Goal: Transaction & Acquisition: Obtain resource

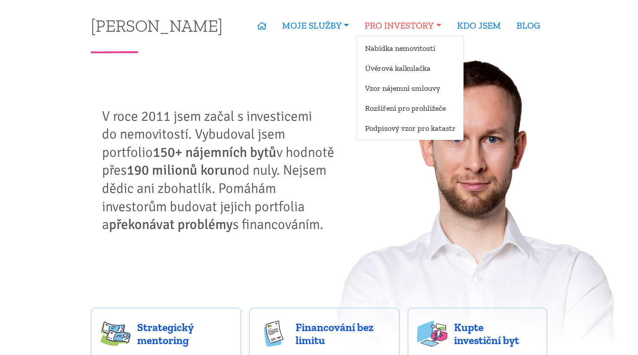
click at [437, 25] on link "PRO INVESTORY" at bounding box center [403, 26] width 92 height 20
click at [402, 105] on link "Rozšíření pro prohlížeče" at bounding box center [410, 108] width 106 height 16
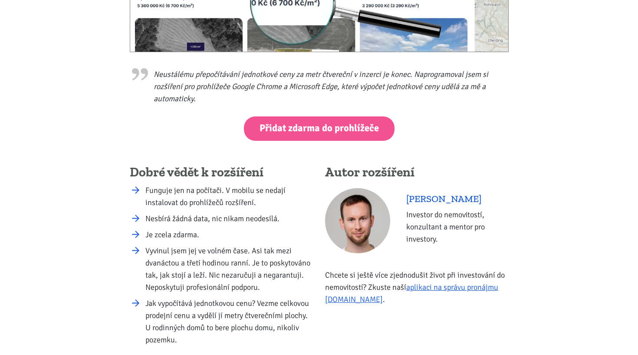
scroll to position [329, 0]
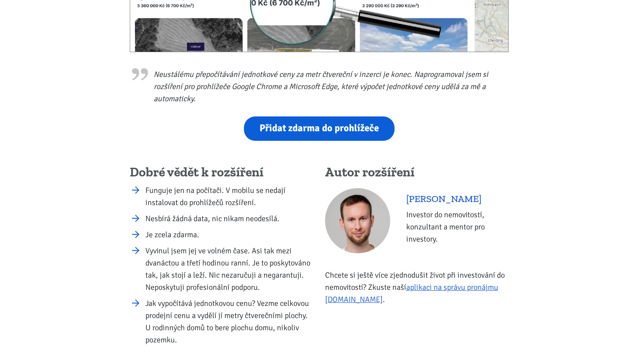
click at [363, 136] on link "Přidat zdarma do prohlížeče" at bounding box center [319, 128] width 151 height 24
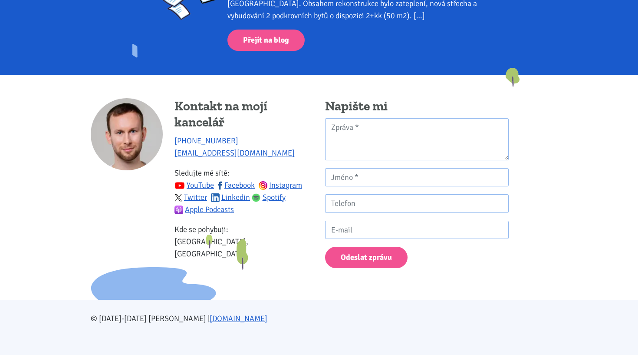
scroll to position [795, 0]
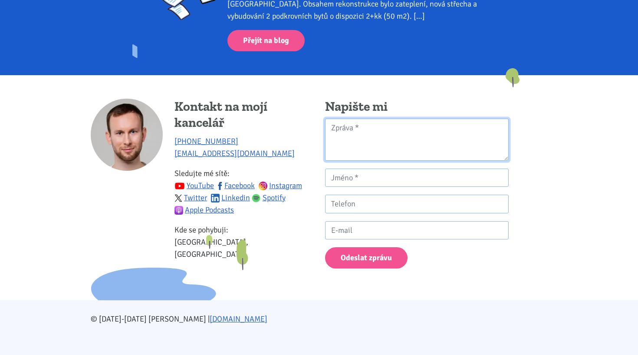
click at [390, 126] on textarea "Kontaktní formulář" at bounding box center [417, 139] width 184 height 42
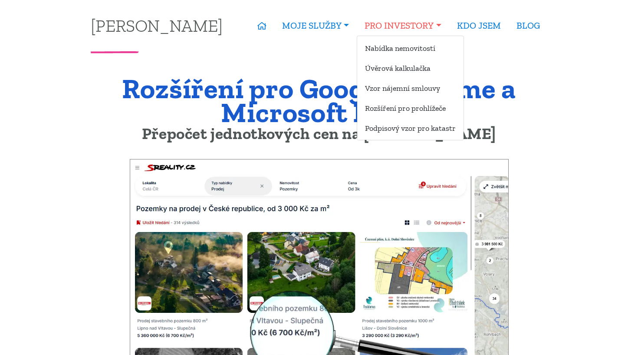
scroll to position [0, 0]
click at [395, 128] on link "Podpisový vzor pro katastr" at bounding box center [410, 128] width 106 height 16
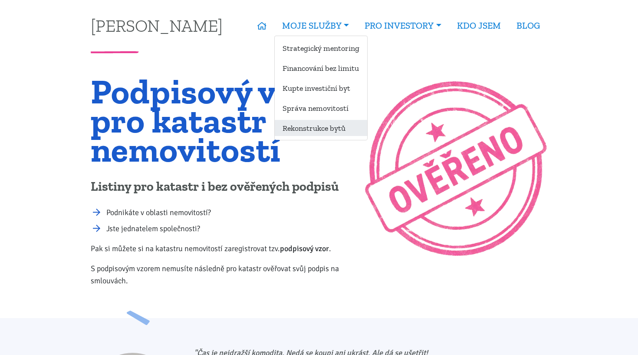
click at [315, 129] on link "Rekonstrukce bytů" at bounding box center [321, 128] width 92 height 16
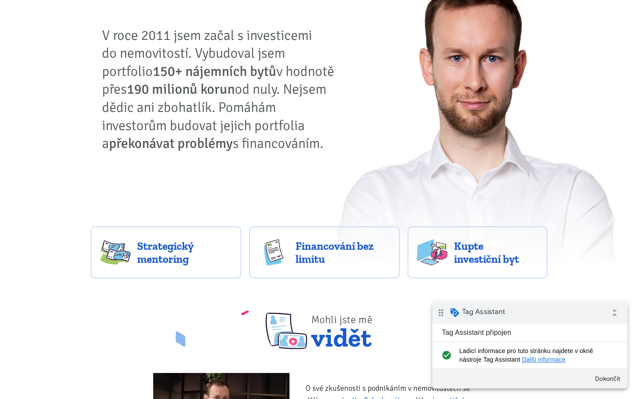
scroll to position [207, 0]
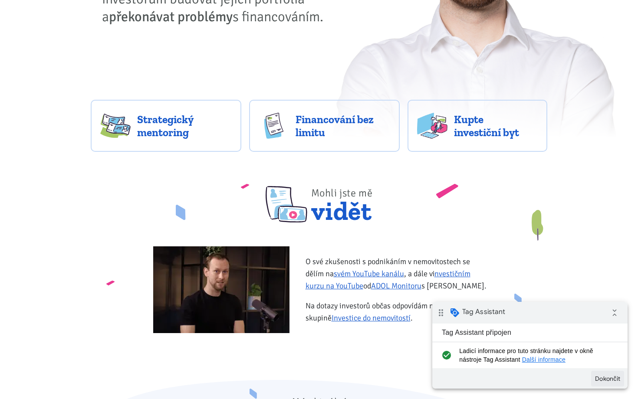
click at [607, 377] on button "Dokončit" at bounding box center [607, 379] width 33 height 16
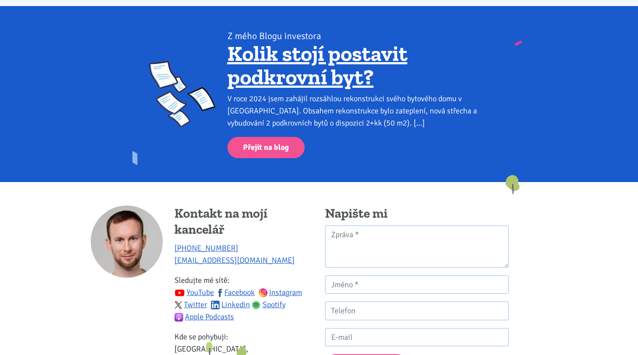
scroll to position [1149, 0]
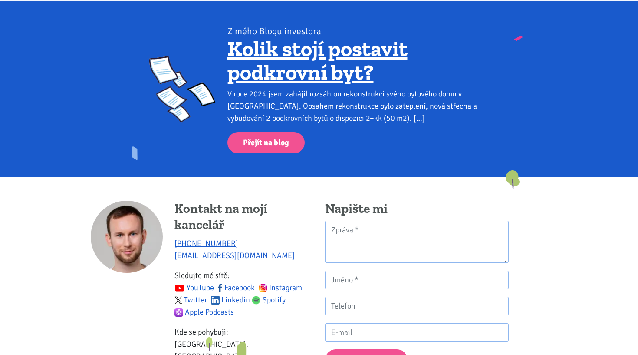
click at [196, 286] on link "YouTube" at bounding box center [194, 288] width 40 height 10
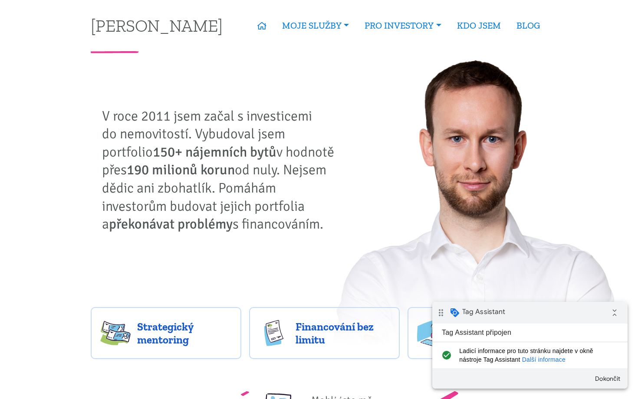
click at [535, 359] on link "Další informace" at bounding box center [543, 359] width 43 height 7
click at [524, 27] on link "BLOG" at bounding box center [528, 26] width 39 height 20
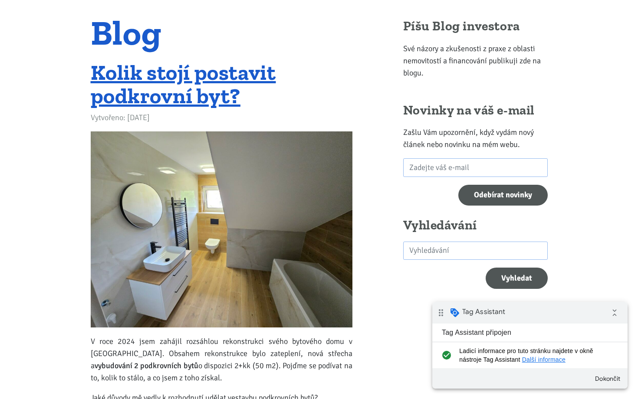
scroll to position [59, 0]
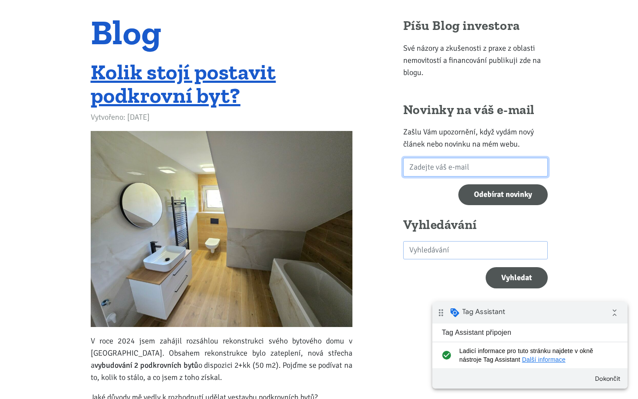
click at [451, 170] on input "email" at bounding box center [475, 167] width 145 height 19
type input "vykrik_26konference@icloud.com"
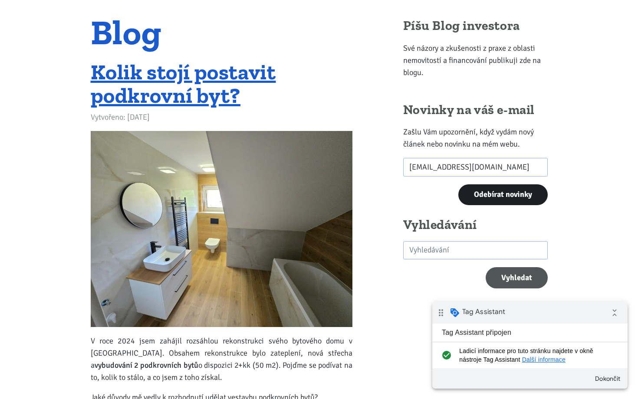
click at [506, 188] on input "Odebírat novinky" at bounding box center [502, 194] width 89 height 21
click at [533, 361] on link "Další informace" at bounding box center [543, 359] width 43 height 7
click at [618, 317] on icon "collapse_all" at bounding box center [614, 312] width 17 height 17
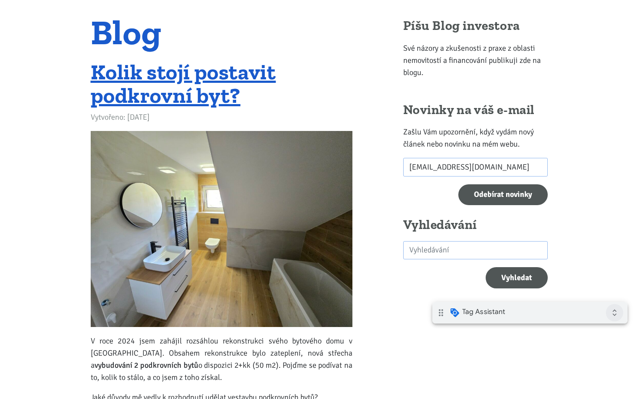
click at [615, 316] on icon "expand_all" at bounding box center [614, 312] width 17 height 17
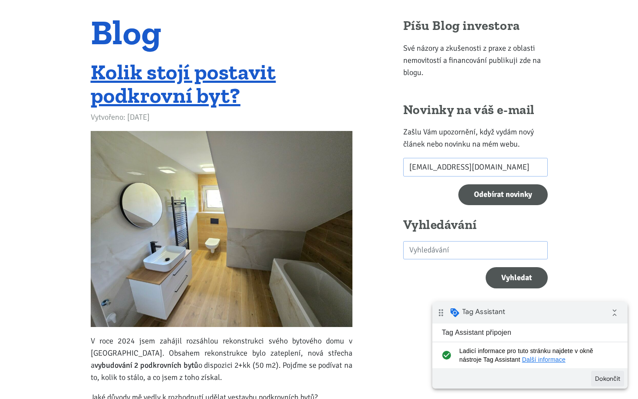
click at [609, 379] on button "Dokončit" at bounding box center [607, 379] width 33 height 16
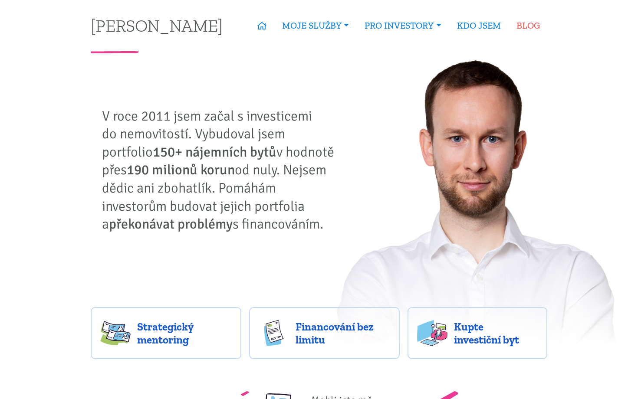
click at [529, 27] on link "BLOG" at bounding box center [528, 26] width 39 height 20
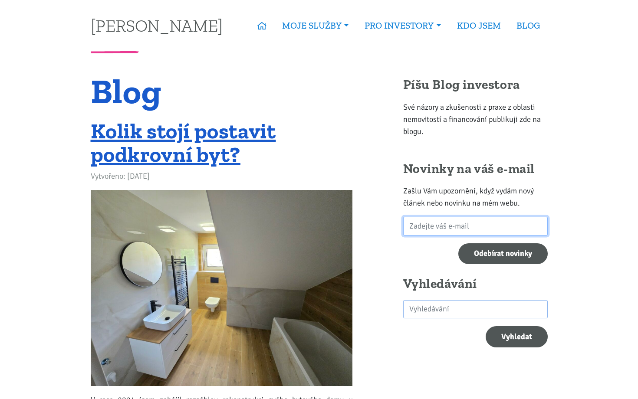
click at [426, 228] on input "email" at bounding box center [475, 226] width 145 height 19
type input "vykrik_26konference@icloud.com"
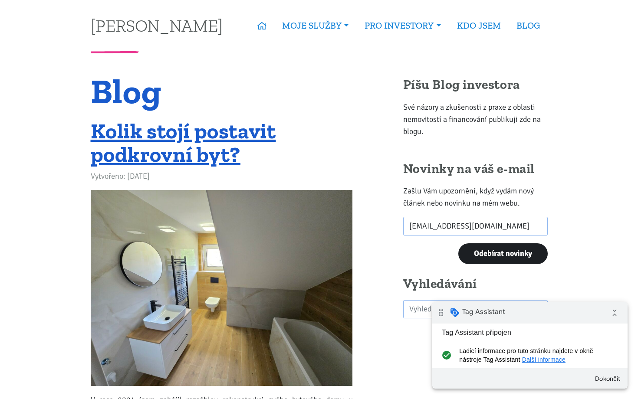
click at [487, 252] on input "Odebírat novinky" at bounding box center [502, 254] width 89 height 21
click at [612, 379] on button "Dokončit" at bounding box center [607, 379] width 33 height 16
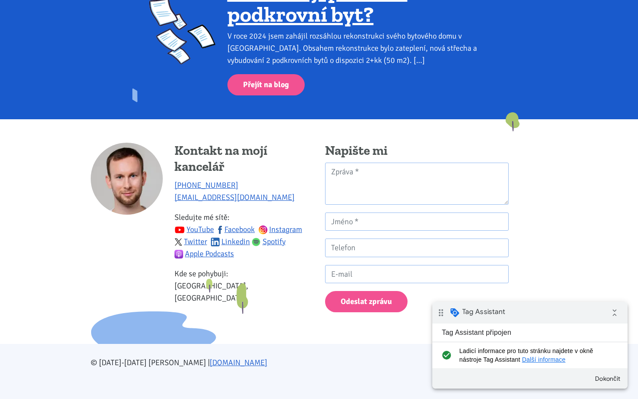
scroll to position [1206, 0]
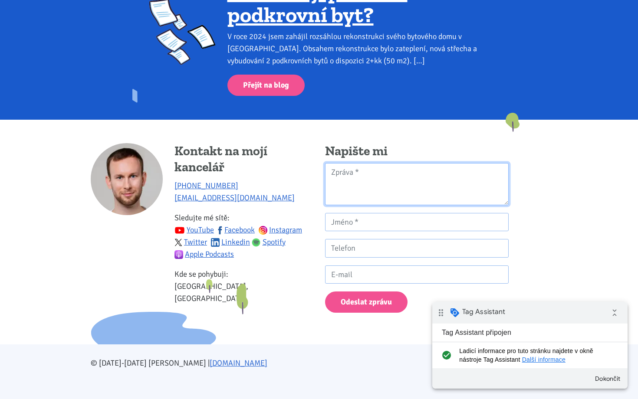
click at [347, 185] on textarea "Kontaktní formulář" at bounding box center [417, 184] width 184 height 42
type textarea "j"
type textarea "test"
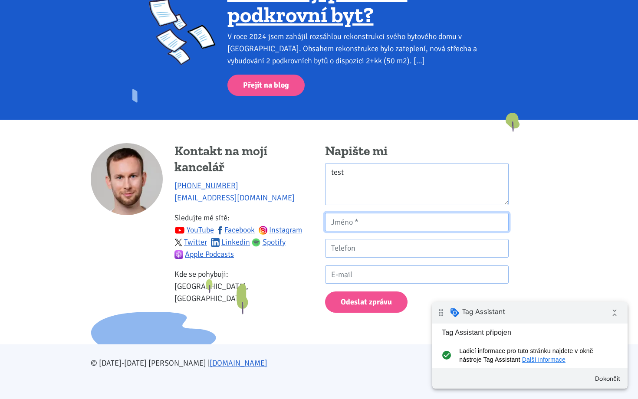
click at [344, 219] on input "Kontaktní formulář" at bounding box center [417, 222] width 184 height 19
type input "test"
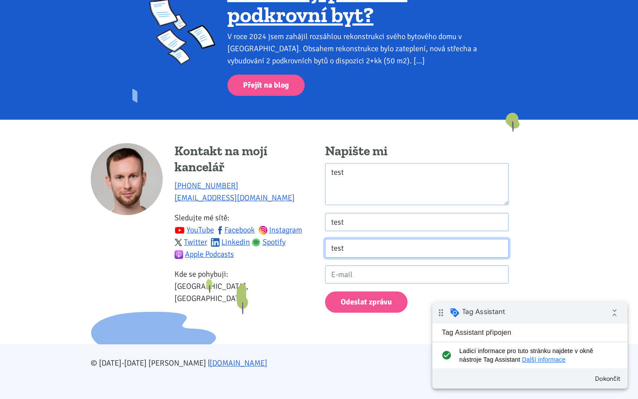
type input "test"
click at [352, 300] on form "test test test test Odeslat zprávu" at bounding box center [417, 238] width 184 height 150
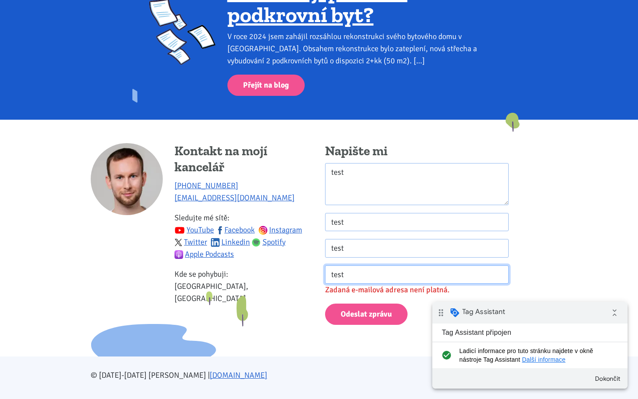
click at [352, 276] on input "test" at bounding box center [417, 275] width 184 height 19
click at [338, 271] on input "test" at bounding box center [417, 275] width 184 height 19
type input "iveta@tk1.cz"
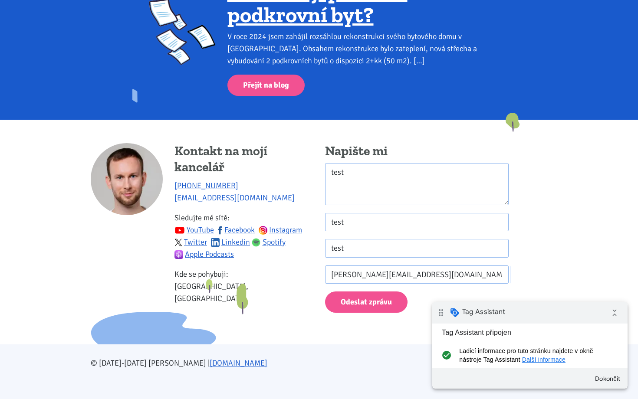
click at [310, 305] on div "Kontakt na mojí kancelář +420 774 923 321 info@tk1.cz Sledujte mé sítě: YouTube…" at bounding box center [202, 228] width 234 height 170
click at [360, 298] on button "Odeslat zprávu" at bounding box center [366, 302] width 82 height 21
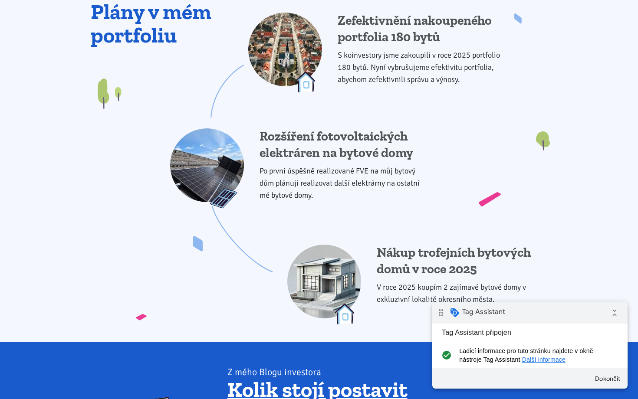
scroll to position [779, 0]
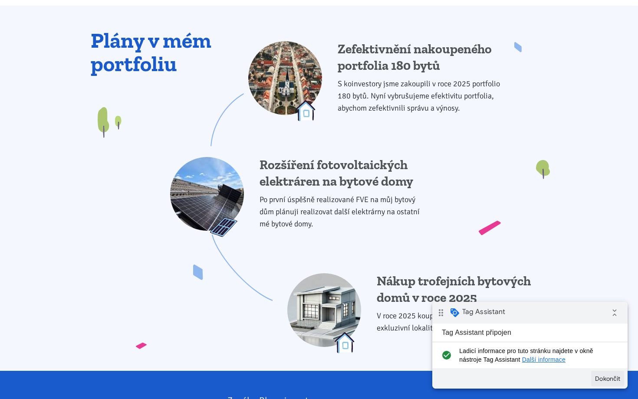
click at [609, 379] on button "Dokončit" at bounding box center [607, 379] width 33 height 16
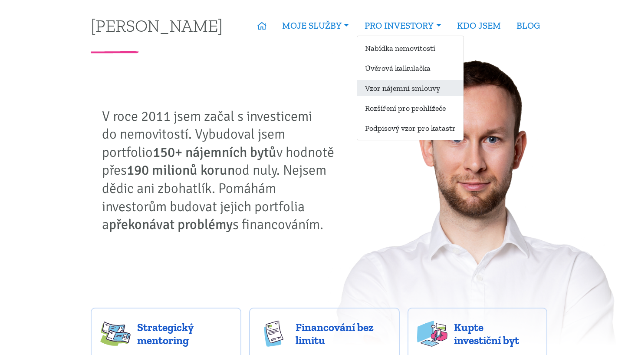
click at [412, 92] on link "Vzor nájemní smlouvy" at bounding box center [410, 88] width 106 height 16
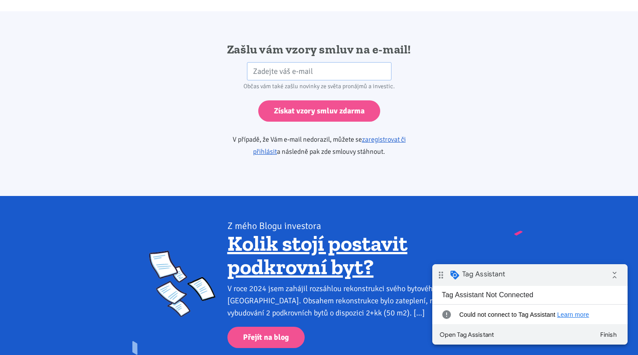
scroll to position [1519, 0]
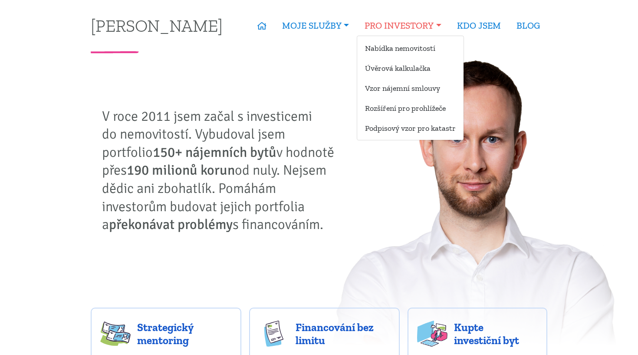
click at [417, 23] on link "PRO INVESTORY" at bounding box center [403, 26] width 92 height 20
click at [392, 80] on link "Vzor nájemní smlouvy" at bounding box center [410, 88] width 106 height 16
click at [391, 92] on link "Vzor nájemní smlouvy" at bounding box center [410, 88] width 106 height 16
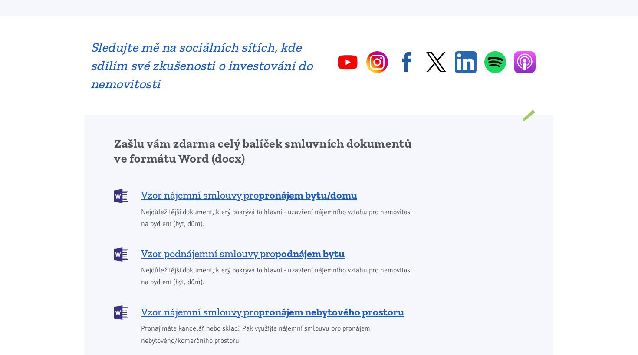
scroll to position [599, 0]
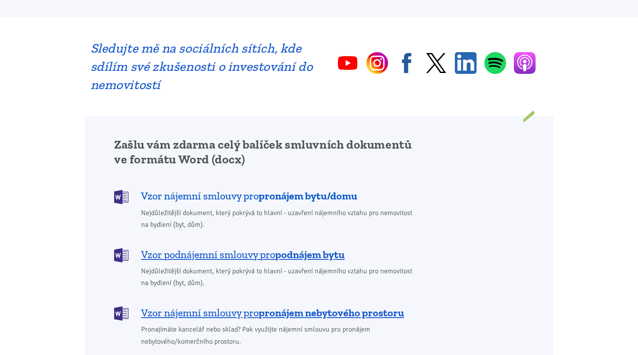
click at [331, 189] on b "pronájem bytu/domu" at bounding box center [308, 195] width 99 height 13
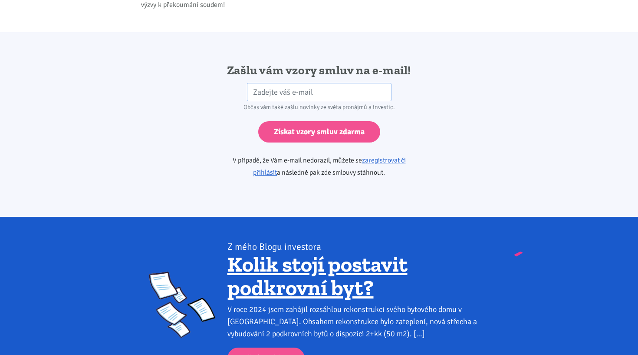
scroll to position [1370, 0]
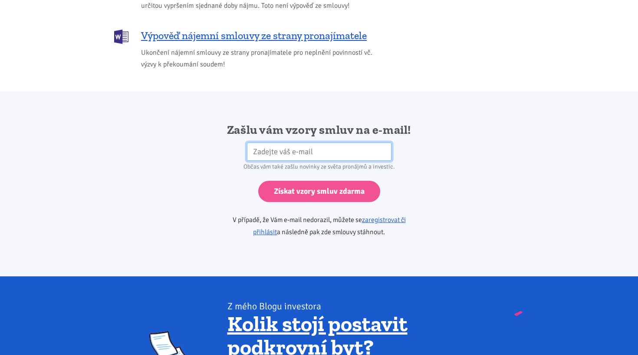
click at [319, 142] on input "email" at bounding box center [319, 151] width 145 height 19
click at [439, 141] on div "Zašlu vám vzory smluv na e-mail! HP Občas vám také zašlu novinky ze světa proná…" at bounding box center [319, 184] width 469 height 124
click at [368, 142] on input "email" at bounding box center [319, 151] width 145 height 19
type input "vykrik_26konference@icloud.com"
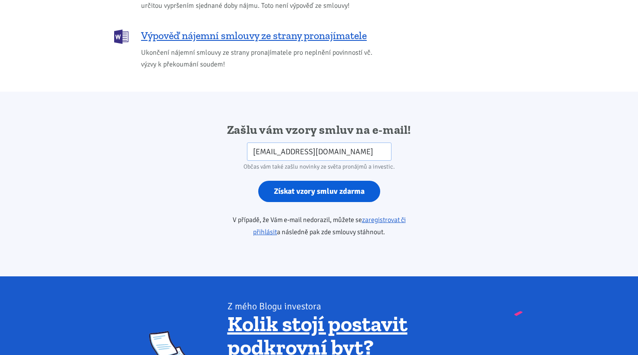
click at [358, 181] on input "Získat vzory smluv zdarma" at bounding box center [319, 191] width 122 height 21
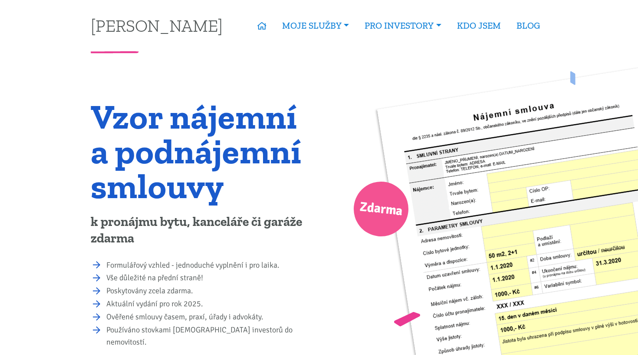
scroll to position [1442, 0]
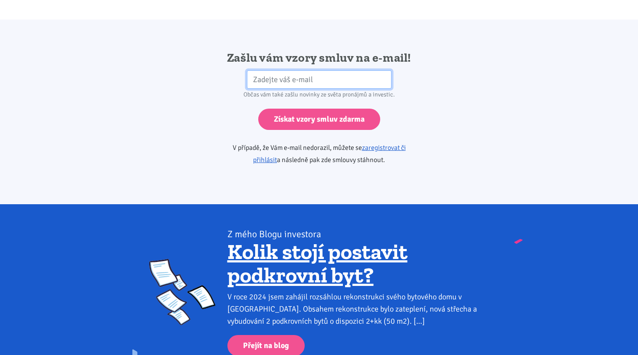
click at [378, 70] on input "email" at bounding box center [319, 79] width 145 height 19
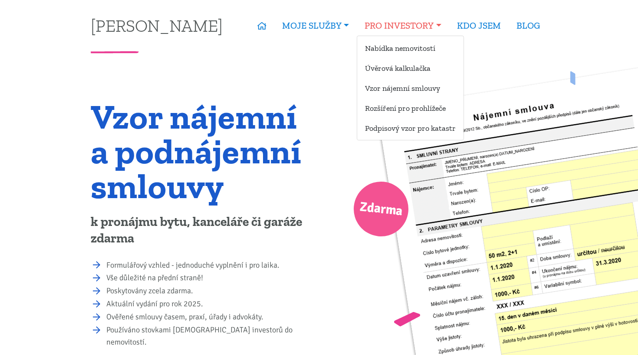
scroll to position [0, 0]
click at [404, 88] on link "Vzor nájemní smlouvy" at bounding box center [410, 88] width 106 height 16
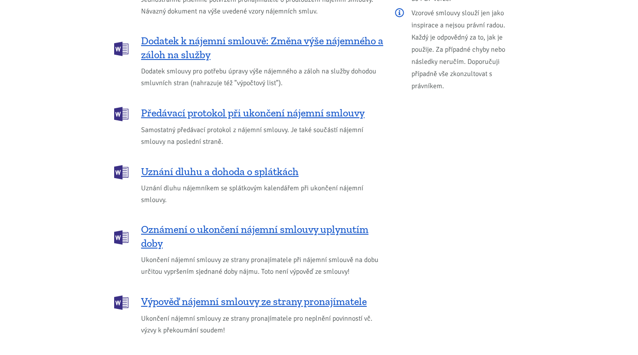
scroll to position [1163, 0]
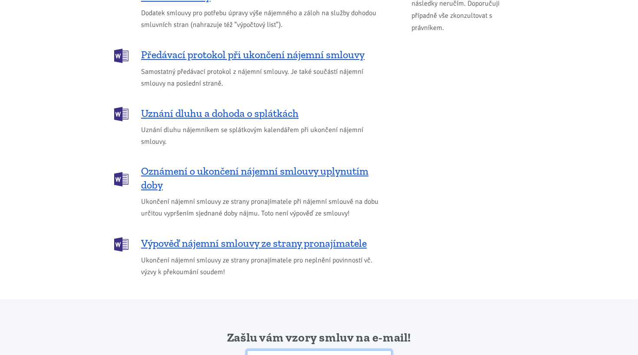
click at [375, 350] on input "email" at bounding box center [319, 359] width 145 height 19
click at [306, 350] on input "email" at bounding box center [319, 359] width 145 height 19
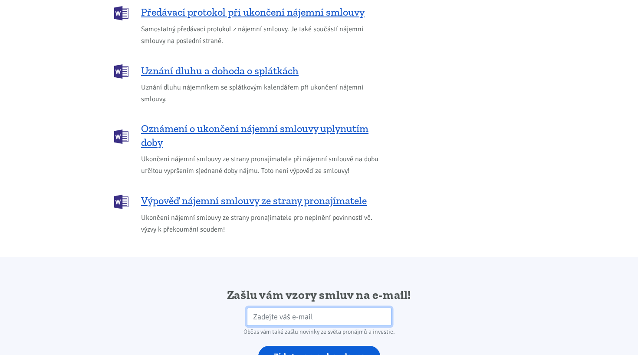
scroll to position [1215, 0]
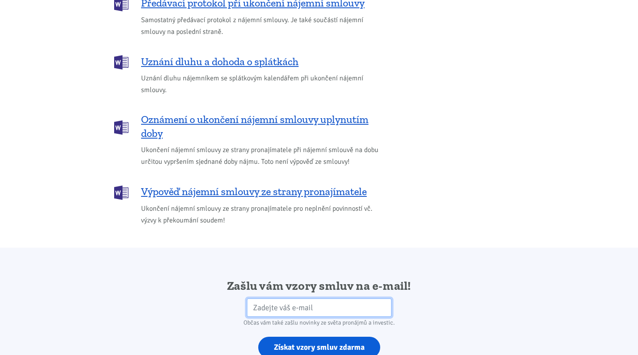
type input "[EMAIL_ADDRESS][DOMAIN_NAME]"
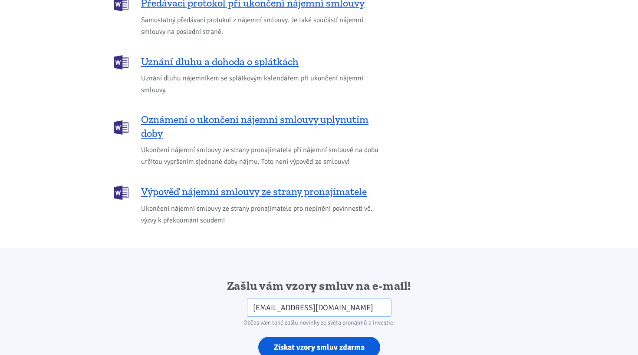
click at [306, 336] on input "Získat vzory smluv zdarma" at bounding box center [319, 346] width 122 height 21
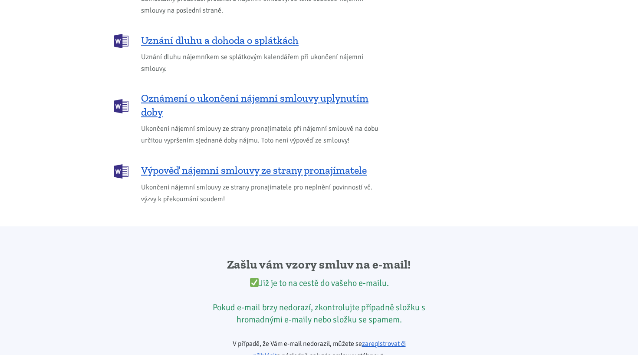
scroll to position [1290, 0]
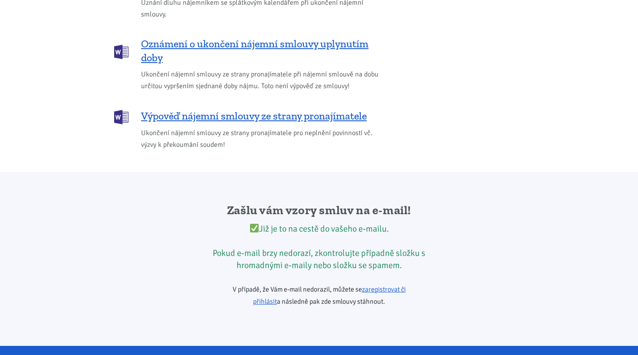
click at [356, 230] on div "Již je to na cestě do vašeho e-mailu. Pokud e-mail brzy nedorazí, zkontrolujte …" at bounding box center [319, 247] width 223 height 49
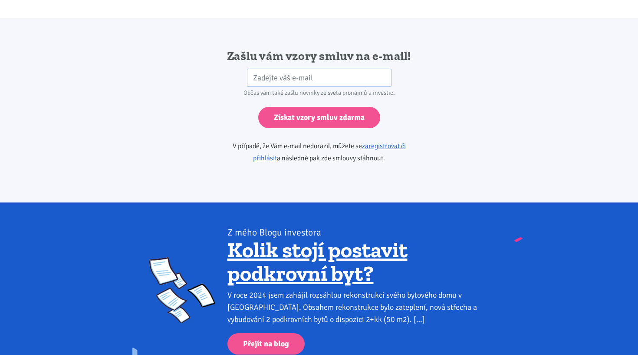
scroll to position [1447, 0]
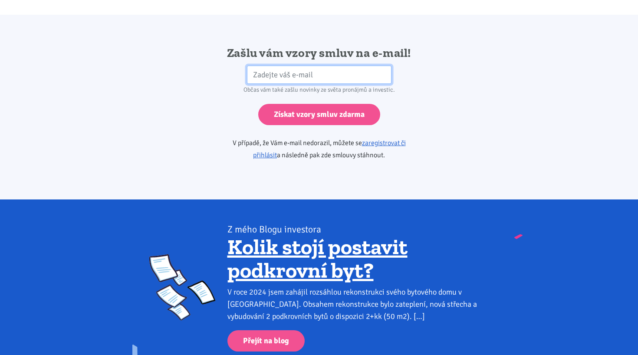
click at [337, 66] on input "email" at bounding box center [319, 75] width 145 height 19
type input "[EMAIL_ADDRESS][DOMAIN_NAME]"
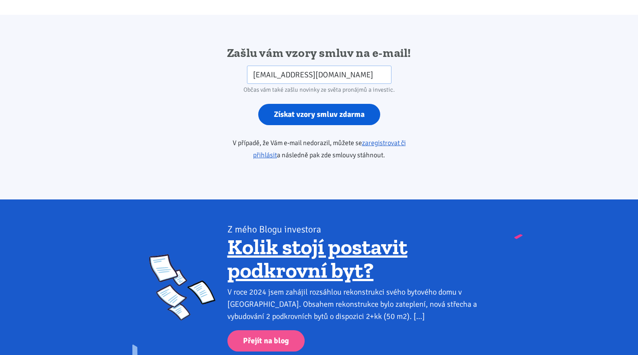
click at [328, 104] on input "Získat vzory smluv zdarma" at bounding box center [319, 114] width 122 height 21
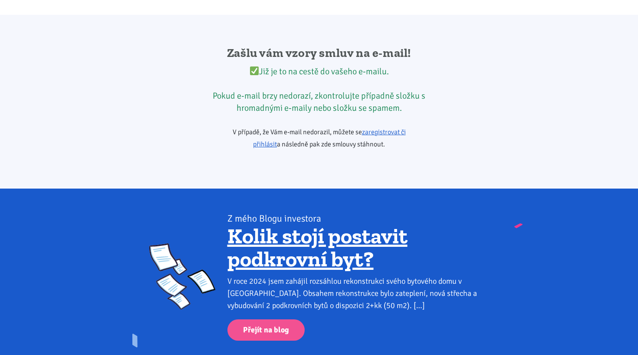
click at [320, 79] on div "Již je to na cestě do vašeho e-mailu. Pokud e-mail brzy nedorazí, zkontrolujte …" at bounding box center [319, 90] width 223 height 49
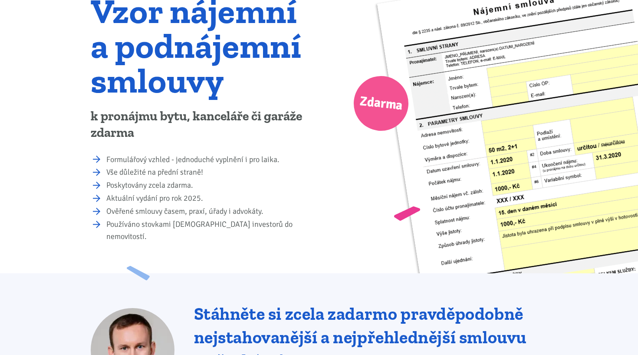
scroll to position [0, 0]
